Goal: Task Accomplishment & Management: Manage account settings

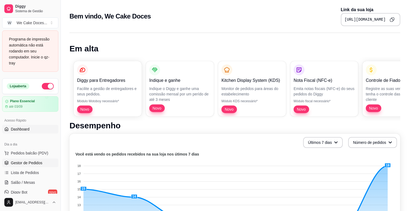
click at [13, 164] on span "Gestor de Pedidos" at bounding box center [27, 162] width 32 height 5
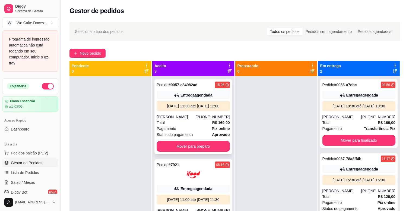
click at [199, 125] on div "Total R$ 169,00" at bounding box center [193, 123] width 73 height 6
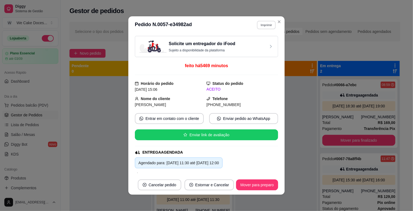
click at [263, 28] on button "Imprimir" at bounding box center [266, 25] width 19 height 8
click at [254, 43] on button "IMPRESSORA" at bounding box center [255, 44] width 38 height 8
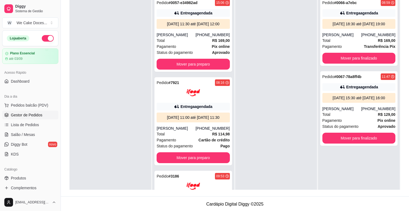
scroll to position [83, 0]
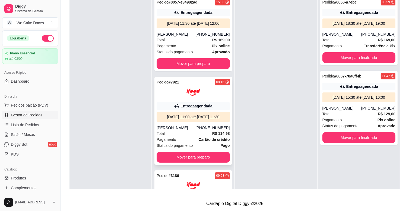
click at [217, 99] on div at bounding box center [193, 92] width 73 height 14
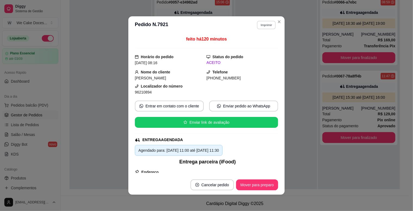
click at [264, 24] on button "Imprimir" at bounding box center [266, 25] width 19 height 8
click at [260, 45] on button "IMPRESSORA" at bounding box center [255, 44] width 38 height 8
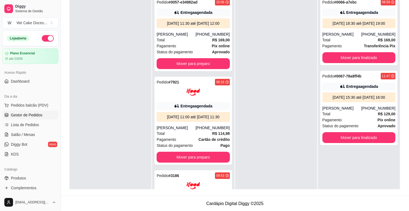
click at [292, 103] on div at bounding box center [277, 98] width 82 height 211
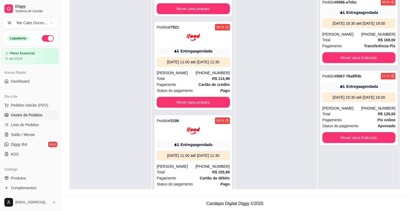
scroll to position [78, 0]
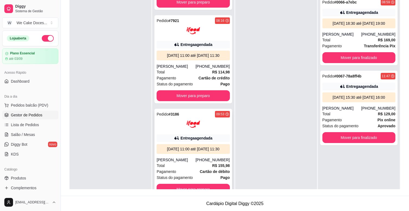
click at [213, 134] on div "Entrega agendada" at bounding box center [193, 138] width 73 height 8
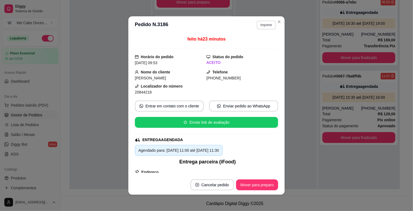
click at [268, 28] on button "Imprimir" at bounding box center [266, 25] width 19 height 9
click at [259, 43] on button "IMPRESSORA" at bounding box center [255, 44] width 38 height 8
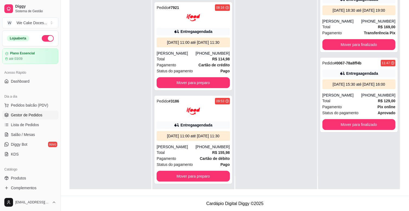
scroll to position [15, 0]
